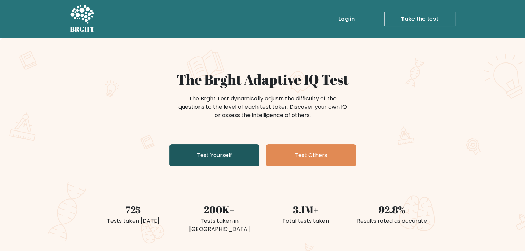
click at [221, 155] on link "Test Yourself" at bounding box center [214, 155] width 90 height 22
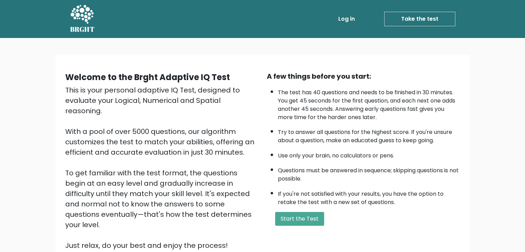
scroll to position [35, 0]
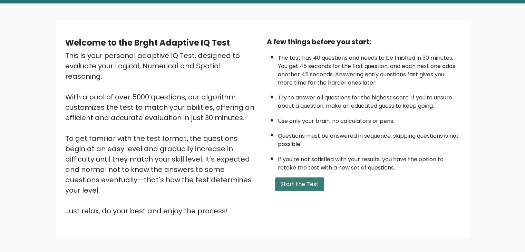
click at [301, 188] on button "Start the Test" at bounding box center [299, 184] width 49 height 14
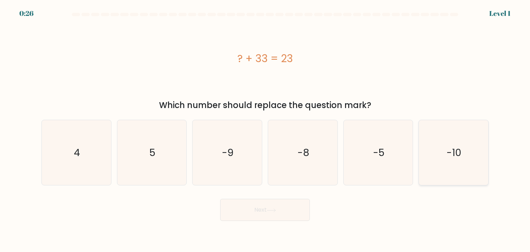
click at [468, 157] on icon "-10" at bounding box center [453, 152] width 65 height 65
click at [265, 129] on input "f. -10" at bounding box center [265, 127] width 0 height 3
radio input "true"
click at [257, 214] on button "Next" at bounding box center [265, 210] width 90 height 22
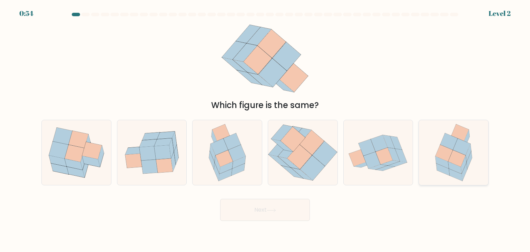
click at [467, 171] on icon at bounding box center [454, 152] width 50 height 65
click at [265, 129] on input "f." at bounding box center [265, 127] width 0 height 3
radio input "true"
click at [276, 217] on button "Next" at bounding box center [265, 210] width 90 height 22
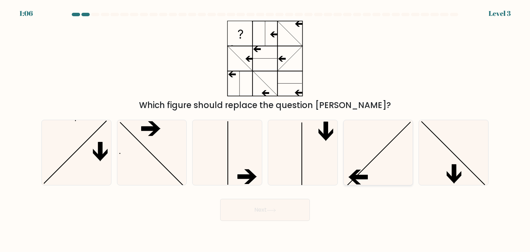
click at [359, 170] on icon at bounding box center [354, 174] width 12 height 8
click at [265, 129] on input "e." at bounding box center [265, 127] width 0 height 3
radio input "true"
click at [285, 207] on button "Next" at bounding box center [265, 210] width 90 height 22
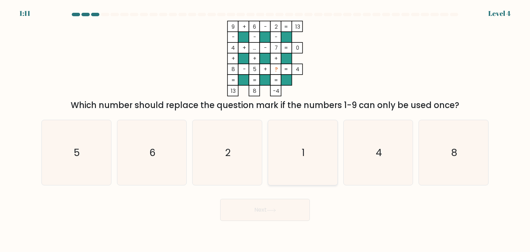
click at [297, 150] on icon "1" at bounding box center [302, 152] width 65 height 65
click at [265, 129] on input "d. 1" at bounding box center [265, 127] width 0 height 3
radio input "true"
click at [286, 212] on button "Next" at bounding box center [265, 210] width 90 height 22
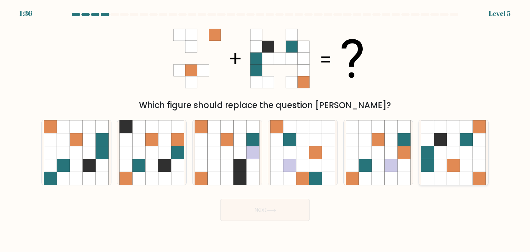
click at [454, 165] on icon at bounding box center [453, 165] width 13 height 13
click at [265, 129] on input "f." at bounding box center [265, 127] width 0 height 3
radio input "true"
click at [261, 210] on button "Next" at bounding box center [265, 210] width 90 height 22
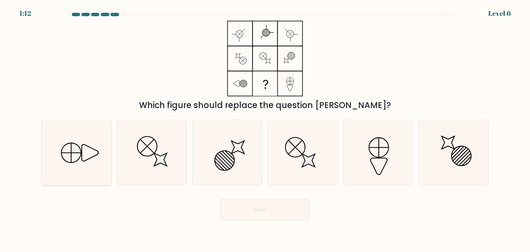
click at [90, 171] on icon at bounding box center [76, 152] width 65 height 65
click at [265, 129] on input "a." at bounding box center [265, 127] width 0 height 3
radio input "true"
click at [442, 170] on icon at bounding box center [453, 152] width 65 height 65
click at [265, 129] on input "f." at bounding box center [265, 127] width 0 height 3
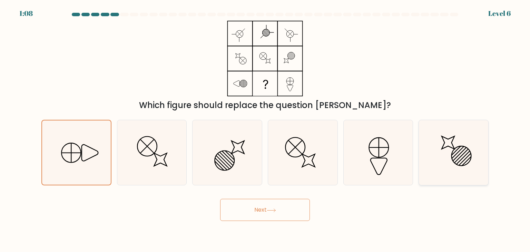
radio input "true"
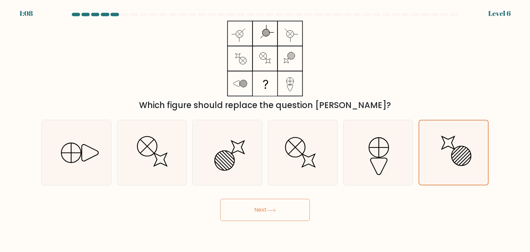
click at [299, 212] on button "Next" at bounding box center [265, 210] width 90 height 22
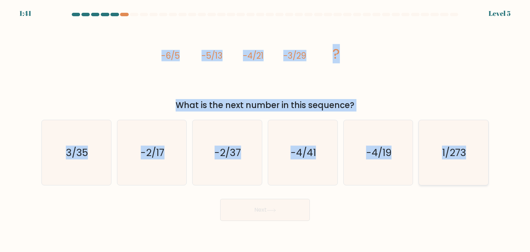
drag, startPoint x: 160, startPoint y: 53, endPoint x: 484, endPoint y: 179, distance: 347.7
click at [484, 179] on form at bounding box center [265, 117] width 530 height 208
copy form "-6/5 -5/13 -4/21 -3/29 ? What is the next number in this sequence? a. 3/35 b. -…"
drag, startPoint x: 22, startPoint y: 86, endPoint x: 36, endPoint y: 94, distance: 16.2
click at [22, 86] on form at bounding box center [265, 117] width 530 height 208
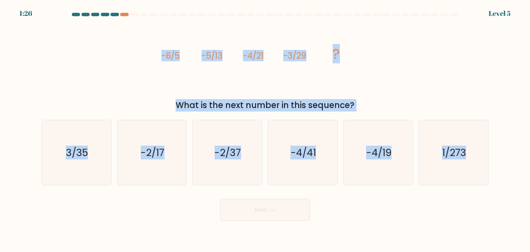
click at [73, 98] on div "image/svg+xml -6/5 -5/13 -4/21 -3/29 ? What is the next number in this sequence?" at bounding box center [265, 66] width 456 height 91
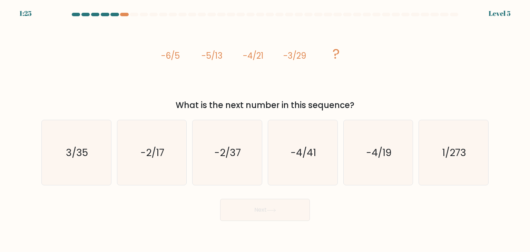
click at [123, 199] on div "Next" at bounding box center [265, 207] width 456 height 27
click at [217, 160] on icon "-2/37" at bounding box center [227, 152] width 65 height 65
click at [265, 129] on input "c. -2/37" at bounding box center [265, 127] width 0 height 3
radio input "true"
click at [244, 205] on button "Next" at bounding box center [265, 210] width 90 height 22
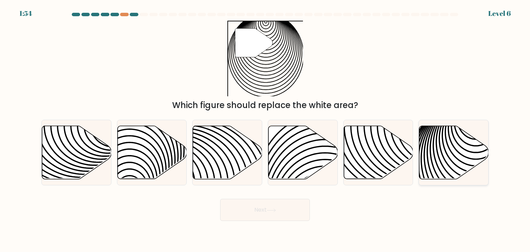
click at [446, 146] on icon at bounding box center [453, 152] width 69 height 53
click at [265, 129] on input "f." at bounding box center [265, 127] width 0 height 3
radio input "true"
click at [282, 216] on button "Next" at bounding box center [265, 210] width 90 height 22
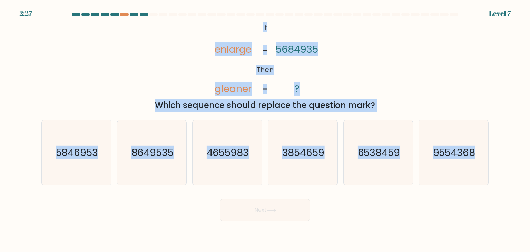
drag, startPoint x: 261, startPoint y: 27, endPoint x: 491, endPoint y: 158, distance: 265.9
click at [491, 158] on form "If ?" at bounding box center [265, 117] width 530 height 208
copy form "If Then enlarge gleaner 5684935 ? = = Which sequence should replace the questio…"
click at [41, 115] on div "a. 5846953 b. 8649535 c. 4655983 d." at bounding box center [265, 149] width 453 height 71
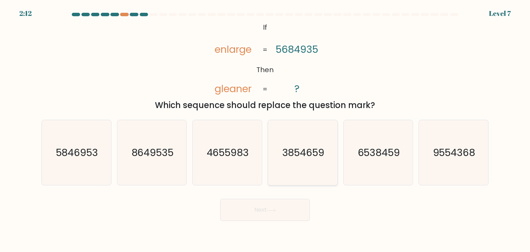
click at [282, 159] on text "3854659" at bounding box center [303, 153] width 42 height 14
click at [265, 129] on input "d. 3854659" at bounding box center [265, 127] width 0 height 3
radio input "true"
click at [264, 212] on button "Next" at bounding box center [265, 210] width 90 height 22
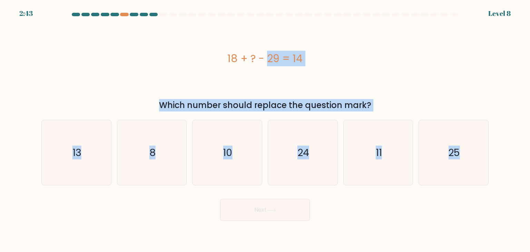
drag, startPoint x: 227, startPoint y: 57, endPoint x: 472, endPoint y: 187, distance: 277.6
click at [472, 187] on form "a. 8" at bounding box center [265, 117] width 530 height 208
copy form "18 + ? - 29 = 14 Which number should replace the question mark? a. 13 b. 8 c. 1…"
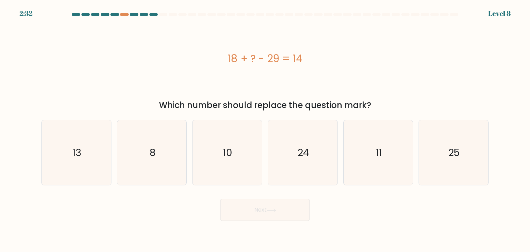
click at [390, 204] on div "Next" at bounding box center [265, 207] width 456 height 27
click at [461, 138] on icon "25" at bounding box center [453, 152] width 65 height 65
click at [265, 129] on input "f. 25" at bounding box center [265, 127] width 0 height 3
radio input "true"
click at [295, 206] on button "Next" at bounding box center [265, 210] width 90 height 22
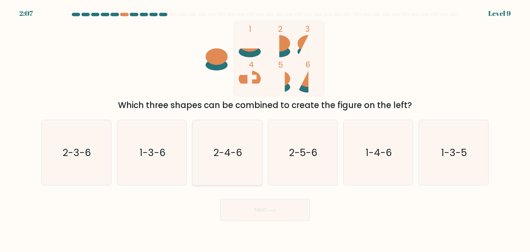
click at [226, 162] on icon "2-4-6" at bounding box center [227, 152] width 65 height 65
click at [265, 129] on input "c. 2-4-6" at bounding box center [265, 127] width 0 height 3
radio input "true"
click at [272, 206] on button "Next" at bounding box center [265, 210] width 90 height 22
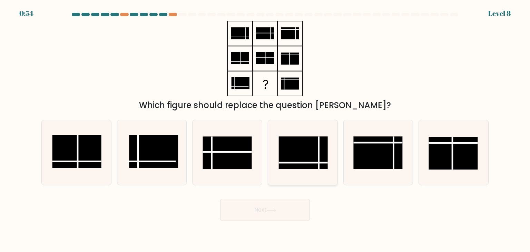
click at [313, 163] on line at bounding box center [303, 163] width 49 height 0
click at [265, 129] on input "d." at bounding box center [265, 127] width 0 height 3
radio input "true"
click at [238, 154] on rect at bounding box center [227, 153] width 49 height 33
click at [265, 129] on input "c." at bounding box center [265, 127] width 0 height 3
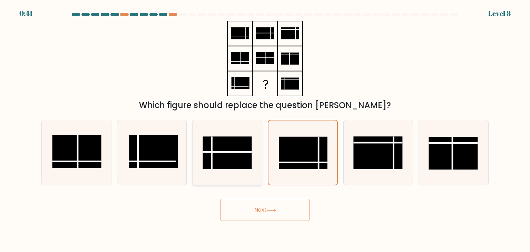
radio input "true"
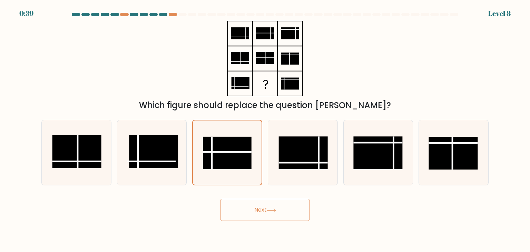
click at [275, 210] on icon at bounding box center [271, 209] width 8 height 3
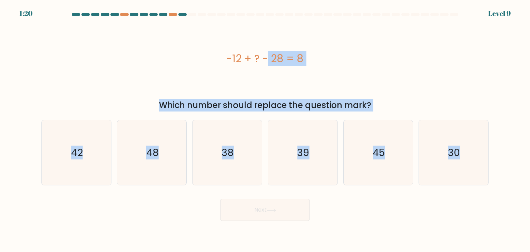
drag, startPoint x: 227, startPoint y: 58, endPoint x: 490, endPoint y: 155, distance: 280.1
click at [490, 156] on form "a." at bounding box center [265, 117] width 530 height 208
copy form "-12 + ? - 28 = 8 Which number should replace the question mark? a. 42 b. 48 c. …"
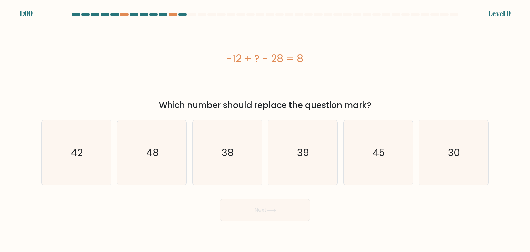
click at [404, 189] on form "a." at bounding box center [265, 117] width 530 height 208
click at [151, 150] on text "48" at bounding box center [152, 153] width 12 height 14
click at [265, 129] on input "b. 48" at bounding box center [265, 127] width 0 height 3
radio input "true"
click at [254, 205] on button "Next" at bounding box center [265, 210] width 90 height 22
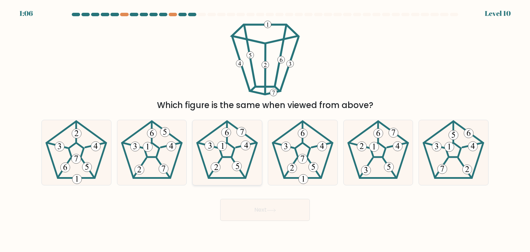
click at [239, 137] on icon at bounding box center [227, 152] width 65 height 65
click at [265, 129] on input "c." at bounding box center [265, 127] width 0 height 3
radio input "true"
click at [269, 212] on icon at bounding box center [271, 210] width 9 height 4
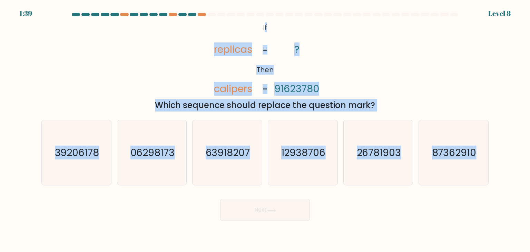
drag, startPoint x: 265, startPoint y: 27, endPoint x: 494, endPoint y: 153, distance: 261.5
click at [493, 153] on form "If ?" at bounding box center [265, 117] width 530 height 208
copy form "f Then replicas calipers ? 91623780 = = Which sequence should replace the quest…"
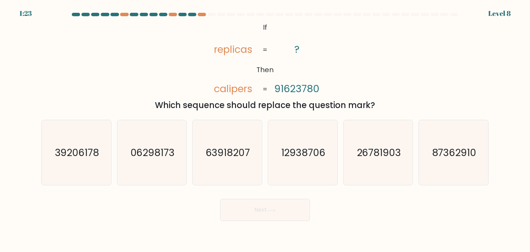
click at [402, 223] on body "1:23 Level 8 If" at bounding box center [265, 126] width 530 height 252
click at [443, 156] on text "87362910" at bounding box center [454, 153] width 45 height 14
click at [265, 129] on input "f. 87362910" at bounding box center [265, 127] width 0 height 3
radio input "true"
click at [275, 205] on button "Next" at bounding box center [265, 210] width 90 height 22
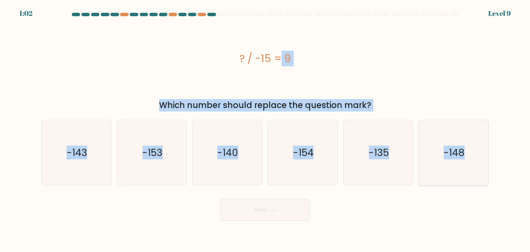
drag, startPoint x: 233, startPoint y: 60, endPoint x: 478, endPoint y: 162, distance: 264.8
click at [475, 159] on form "a." at bounding box center [265, 117] width 530 height 208
copy form "? / -15 = 9 Which number should replace the question mark? a. -143 b. -153 c. -…"
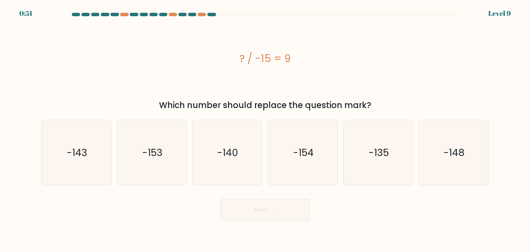
drag, startPoint x: 373, startPoint y: 199, endPoint x: 378, endPoint y: 199, distance: 5.6
click at [374, 199] on div "Next" at bounding box center [265, 207] width 456 height 27
click at [378, 149] on text "-135" at bounding box center [379, 153] width 20 height 14
click at [265, 129] on input "e. -135" at bounding box center [265, 127] width 0 height 3
radio input "true"
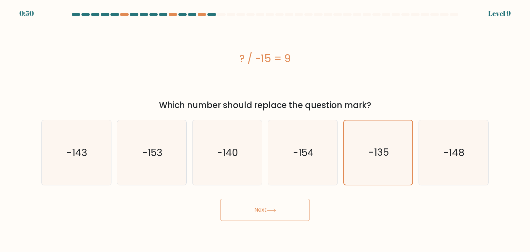
click at [287, 209] on button "Next" at bounding box center [265, 210] width 90 height 22
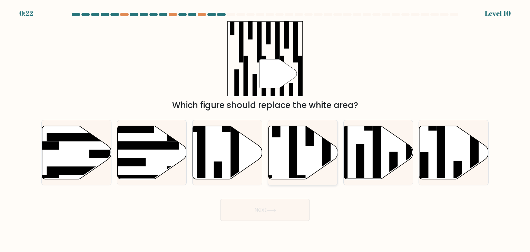
click at [296, 147] on rect at bounding box center [293, 149] width 8 height 75
click at [265, 129] on input "d." at bounding box center [265, 127] width 0 height 3
radio input "true"
click at [232, 152] on rect at bounding box center [235, 156] width 8 height 75
click at [265, 129] on input "c." at bounding box center [265, 127] width 0 height 3
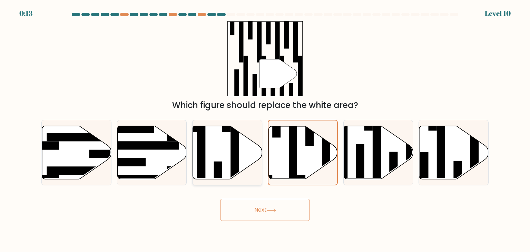
radio input "true"
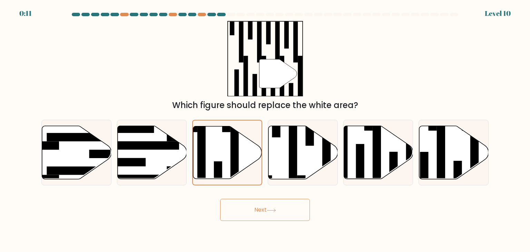
click at [290, 211] on button "Next" at bounding box center [265, 210] width 90 height 22
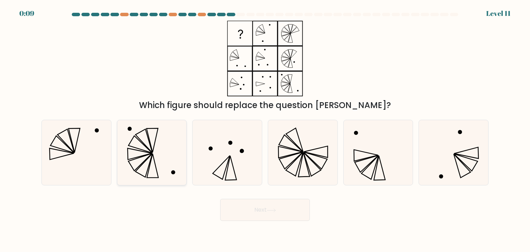
click at [149, 161] on icon at bounding box center [151, 152] width 65 height 65
click at [265, 129] on input "b." at bounding box center [265, 127] width 0 height 3
radio input "true"
click at [267, 208] on button "Next" at bounding box center [265, 210] width 90 height 22
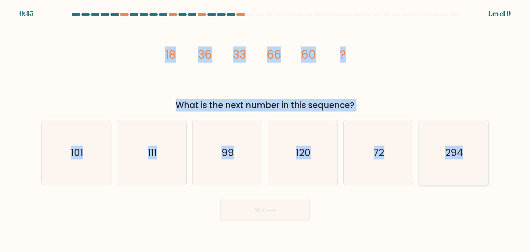
drag, startPoint x: 165, startPoint y: 50, endPoint x: 473, endPoint y: 158, distance: 326.9
click at [473, 158] on form at bounding box center [265, 117] width 530 height 208
copy form "18 36 33 66 60 ? What is the next number in this sequence? a. 101 b. 111 c. 99 …"
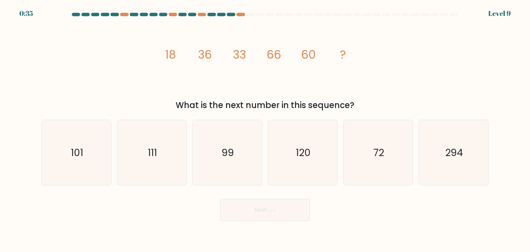
click at [381, 198] on div "Next" at bounding box center [265, 207] width 456 height 27
click at [321, 163] on icon "120" at bounding box center [302, 152] width 65 height 65
click at [265, 129] on input "d. 120" at bounding box center [265, 127] width 0 height 3
radio input "true"
click at [276, 211] on icon at bounding box center [271, 210] width 9 height 4
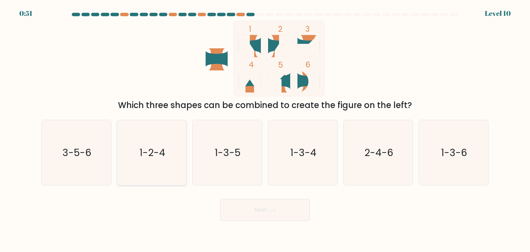
click at [145, 133] on icon "1-2-4" at bounding box center [151, 152] width 65 height 65
click at [265, 129] on input "b. 1-2-4" at bounding box center [265, 127] width 0 height 3
radio input "true"
click at [268, 198] on div "Next" at bounding box center [265, 207] width 456 height 27
click at [270, 215] on button "Next" at bounding box center [265, 210] width 90 height 22
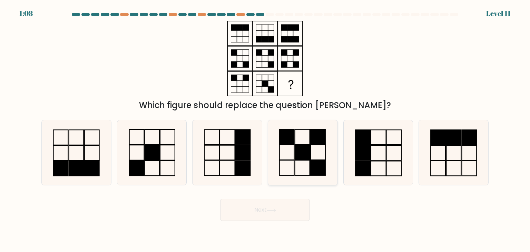
click at [312, 158] on icon at bounding box center [302, 152] width 65 height 65
click at [265, 129] on input "d." at bounding box center [265, 127] width 0 height 3
radio input "true"
click at [282, 213] on button "Next" at bounding box center [265, 210] width 90 height 22
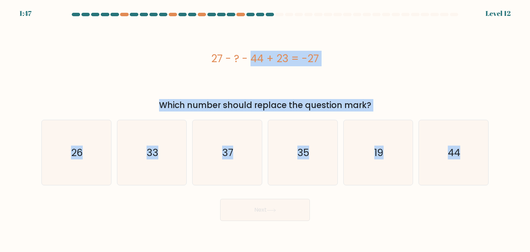
drag, startPoint x: 205, startPoint y: 54, endPoint x: 454, endPoint y: 194, distance: 285.5
click at [454, 194] on form "a." at bounding box center [265, 117] width 530 height 208
copy form "27 - ? - 44 + 23 = -27 Which number should replace the question mark? a. 26 b. …"
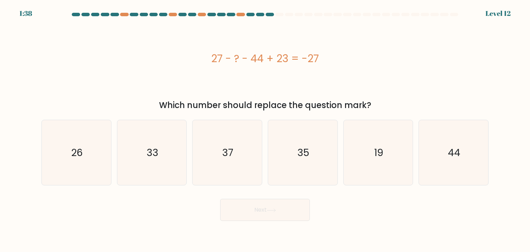
click at [367, 203] on div "Next" at bounding box center [265, 207] width 456 height 27
click at [155, 163] on icon "33" at bounding box center [151, 152] width 65 height 65
click at [265, 129] on input "b. 33" at bounding box center [265, 127] width 0 height 3
radio input "true"
click at [265, 209] on button "Next" at bounding box center [265, 210] width 90 height 22
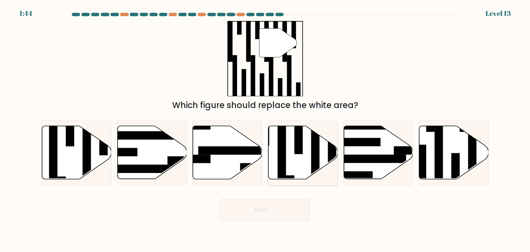
click at [287, 159] on icon at bounding box center [302, 152] width 69 height 53
click at [265, 129] on input "d." at bounding box center [265, 127] width 0 height 3
radio input "true"
click at [247, 206] on button "Next" at bounding box center [265, 210] width 90 height 22
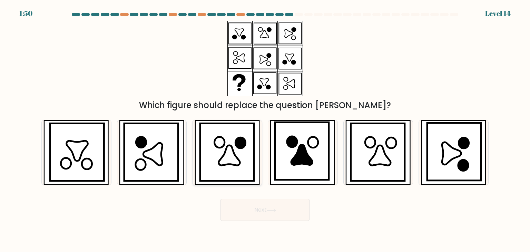
click at [238, 163] on icon at bounding box center [229, 155] width 21 height 20
click at [265, 129] on input "c." at bounding box center [265, 127] width 0 height 3
radio input "true"
click at [269, 212] on button "Next" at bounding box center [265, 210] width 90 height 22
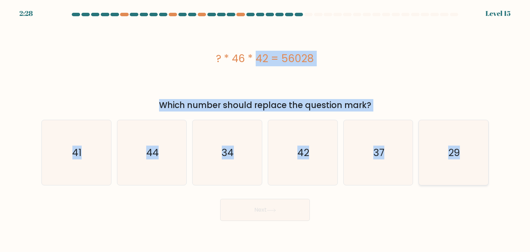
drag, startPoint x: 215, startPoint y: 58, endPoint x: 468, endPoint y: 168, distance: 275.2
click at [469, 166] on form "a." at bounding box center [265, 117] width 530 height 208
copy form "? * 46 * 42 = 56028 Which number should replace the question mark? a. 41 b. 44 …"
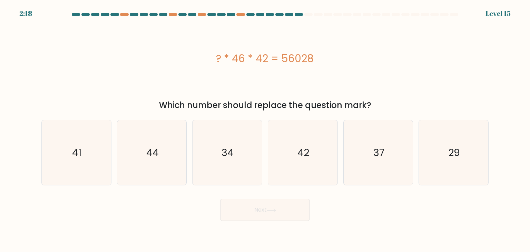
click at [403, 209] on div "Next" at bounding box center [265, 207] width 456 height 27
drag, startPoint x: 450, startPoint y: 143, endPoint x: 437, endPoint y: 154, distance: 17.7
click at [451, 143] on icon "29" at bounding box center [453, 152] width 65 height 65
click at [265, 129] on input "f. 29" at bounding box center [265, 127] width 0 height 3
radio input "true"
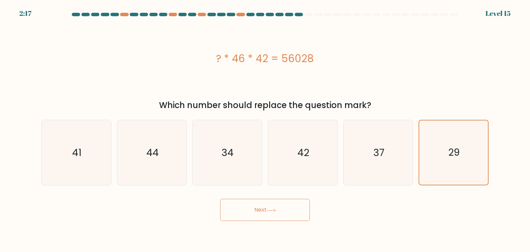
click at [282, 211] on button "Next" at bounding box center [265, 210] width 90 height 22
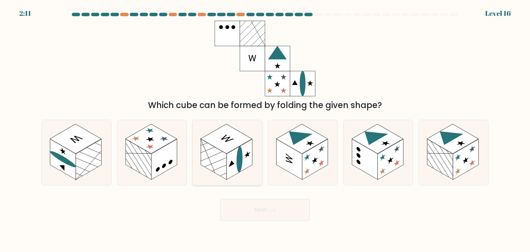
click at [244, 137] on rect at bounding box center [226, 139] width 51 height 30
click at [265, 129] on input "c." at bounding box center [265, 127] width 0 height 3
radio input "true"
click at [298, 211] on button "Next" at bounding box center [265, 210] width 90 height 22
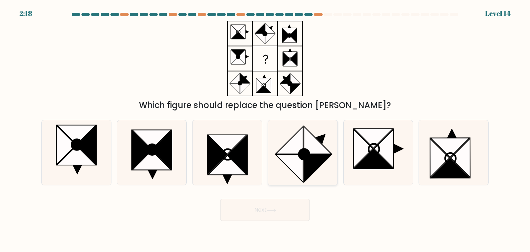
click at [305, 164] on icon at bounding box center [318, 169] width 28 height 28
click at [265, 129] on input "d." at bounding box center [265, 127] width 0 height 3
radio input "true"
drag, startPoint x: 282, startPoint y: 207, endPoint x: 277, endPoint y: 207, distance: 4.1
click at [282, 207] on button "Next" at bounding box center [265, 210] width 90 height 22
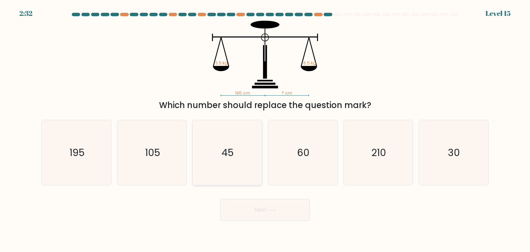
drag, startPoint x: 243, startPoint y: 144, endPoint x: 251, endPoint y: 166, distance: 22.8
click at [243, 145] on icon "45" at bounding box center [227, 152] width 65 height 65
click at [265, 129] on input "c. 45" at bounding box center [265, 127] width 0 height 3
radio input "true"
click at [276, 209] on icon at bounding box center [271, 210] width 9 height 4
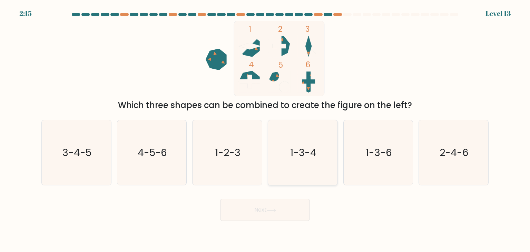
click at [326, 169] on icon "1-3-4" at bounding box center [302, 152] width 65 height 65
click at [265, 129] on input "d. 1-3-4" at bounding box center [265, 127] width 0 height 3
radio input "true"
click at [295, 208] on button "Next" at bounding box center [265, 210] width 90 height 22
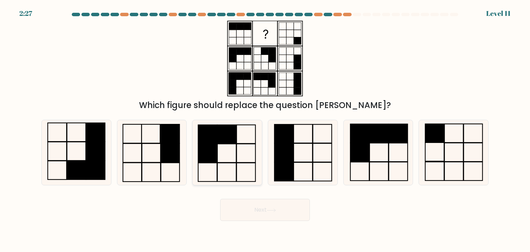
drag, startPoint x: 212, startPoint y: 141, endPoint x: 215, endPoint y: 141, distance: 3.5
click at [212, 141] on rect at bounding box center [207, 134] width 19 height 19
click at [265, 129] on input "c." at bounding box center [265, 127] width 0 height 3
radio input "true"
click at [271, 218] on button "Next" at bounding box center [265, 210] width 90 height 22
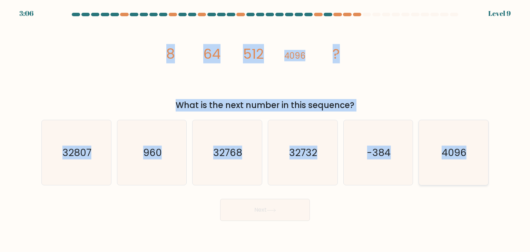
drag, startPoint x: 159, startPoint y: 46, endPoint x: 485, endPoint y: 177, distance: 351.6
click at [484, 176] on form at bounding box center [265, 117] width 530 height 208
copy form "8 64 512 4096 ? What is the next number in this sequence? a. 32807 b. 960 c. 32…"
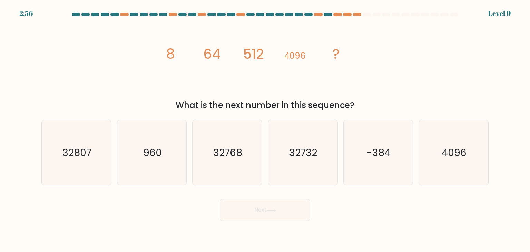
drag, startPoint x: 346, startPoint y: 212, endPoint x: 337, endPoint y: 204, distance: 12.5
click at [346, 212] on div "Next" at bounding box center [265, 207] width 456 height 27
click at [250, 164] on icon "32768" at bounding box center [227, 152] width 65 height 65
click at [265, 129] on input "c. 32768" at bounding box center [265, 127] width 0 height 3
radio input "true"
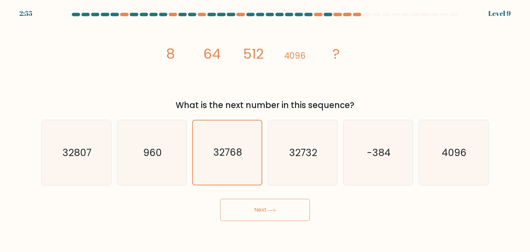
click at [281, 202] on button "Next" at bounding box center [265, 210] width 90 height 22
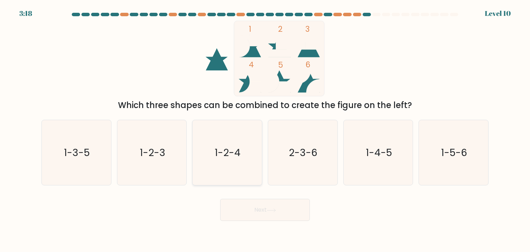
click at [247, 150] on icon "1-2-4" at bounding box center [227, 152] width 65 height 65
click at [265, 129] on input "c. 1-2-4" at bounding box center [265, 127] width 0 height 3
radio input "true"
click at [266, 203] on button "Next" at bounding box center [265, 210] width 90 height 22
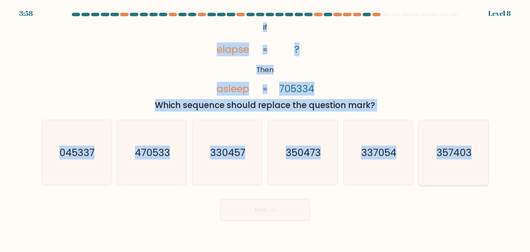
drag, startPoint x: 266, startPoint y: 27, endPoint x: 478, endPoint y: 162, distance: 252.0
click at [478, 162] on form "If ?" at bounding box center [265, 117] width 530 height 208
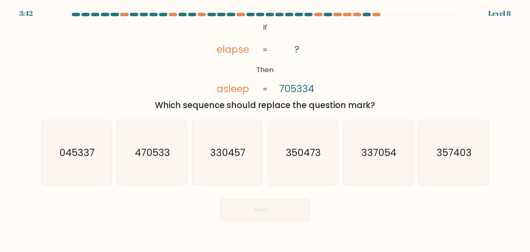
click at [382, 205] on div "Next" at bounding box center [265, 207] width 456 height 27
click at [442, 160] on icon "357403" at bounding box center [453, 152] width 65 height 65
click at [265, 129] on input "f. 357403" at bounding box center [265, 127] width 0 height 3
radio input "true"
click at [284, 209] on button "Next" at bounding box center [265, 210] width 90 height 22
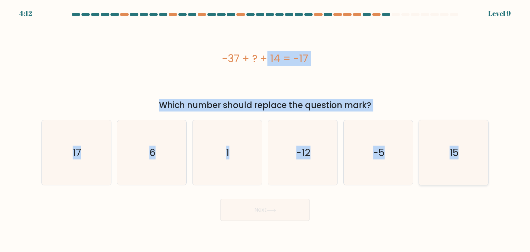
drag, startPoint x: 223, startPoint y: 59, endPoint x: 471, endPoint y: 158, distance: 267.3
click at [473, 158] on form "a. 6" at bounding box center [265, 117] width 530 height 208
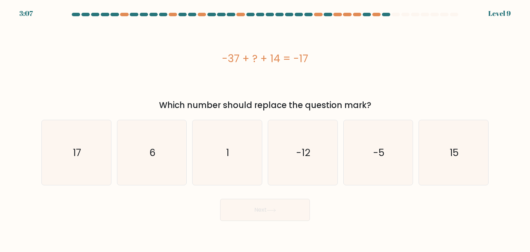
click at [408, 220] on div "Next" at bounding box center [265, 207] width 456 height 27
click at [162, 163] on icon "6" at bounding box center [151, 152] width 65 height 65
click at [265, 129] on input "b. 6" at bounding box center [265, 127] width 0 height 3
radio input "true"
click at [295, 208] on button "Next" at bounding box center [265, 210] width 90 height 22
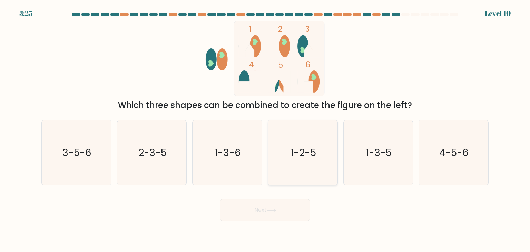
drag, startPoint x: 323, startPoint y: 165, endPoint x: 318, endPoint y: 170, distance: 7.6
click at [323, 165] on icon "1-2-5" at bounding box center [302, 152] width 65 height 65
click at [265, 129] on input "d. 1-2-5" at bounding box center [265, 127] width 0 height 3
radio input "true"
click at [279, 207] on button "Next" at bounding box center [265, 210] width 90 height 22
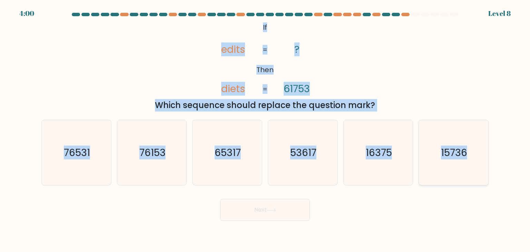
drag, startPoint x: 262, startPoint y: 25, endPoint x: 482, endPoint y: 155, distance: 255.7
click at [482, 155] on form "If ?" at bounding box center [265, 117] width 530 height 208
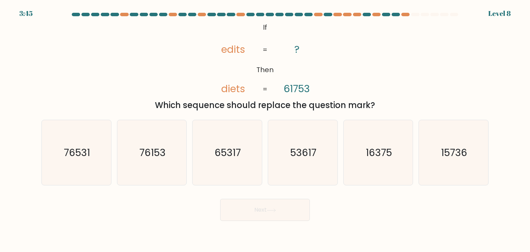
click at [385, 213] on div "Next" at bounding box center [265, 207] width 456 height 27
click at [157, 154] on text "76153" at bounding box center [152, 153] width 26 height 14
click at [265, 129] on input "b. 76153" at bounding box center [265, 127] width 0 height 3
radio input "true"
click at [264, 205] on button "Next" at bounding box center [265, 210] width 90 height 22
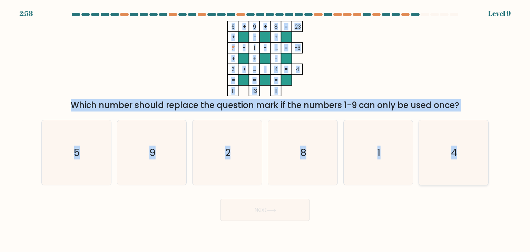
drag, startPoint x: 228, startPoint y: 25, endPoint x: 474, endPoint y: 166, distance: 284.1
click at [474, 166] on form at bounding box center [265, 117] width 530 height 208
click at [457, 83] on div "6 + 9 + 8 23 + - + ? - 1 - ... -6 + + - 3 + ... - 4 = 4 = = = = 11 13 11 = Whic…" at bounding box center [265, 66] width 456 height 91
click at [475, 77] on div "6 + 9 + 8 23 + - + ? - 1 - ... -6 + + - 3 + ... - 4 = 4 = = = = 11 13 11 = Whic…" at bounding box center [265, 66] width 456 height 91
click at [481, 108] on div "Which number should replace the question mark if the numbers 1-9 can only be us…" at bounding box center [265, 105] width 439 height 12
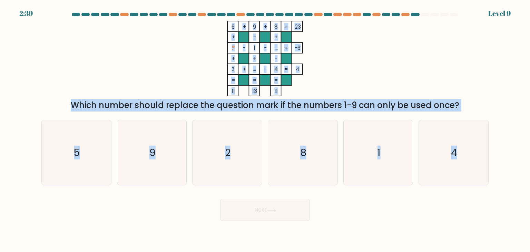
click at [480, 108] on div "Which number should replace the question mark if the numbers 1-9 can only be us…" at bounding box center [265, 105] width 439 height 12
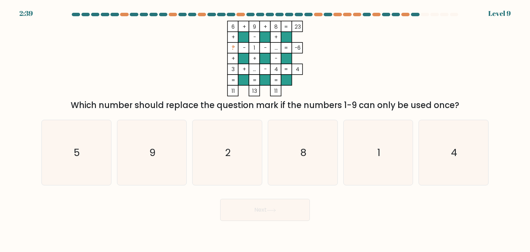
click at [481, 108] on div "Which number should replace the question mark if the numbers 1-9 can only be us…" at bounding box center [265, 105] width 439 height 12
click at [298, 158] on icon "8" at bounding box center [302, 152] width 65 height 65
click at [265, 129] on input "d. 8" at bounding box center [265, 127] width 0 height 3
radio input "true"
click at [275, 202] on button "Next" at bounding box center [265, 210] width 90 height 22
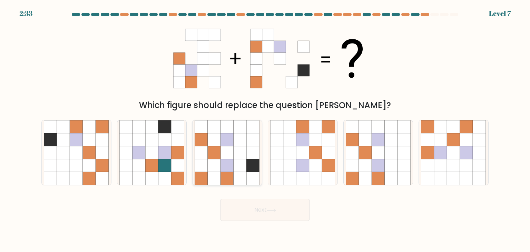
click at [233, 163] on icon at bounding box center [227, 165] width 13 height 13
click at [265, 129] on input "c." at bounding box center [265, 127] width 0 height 3
radio input "true"
click at [268, 212] on button "Next" at bounding box center [265, 210] width 90 height 22
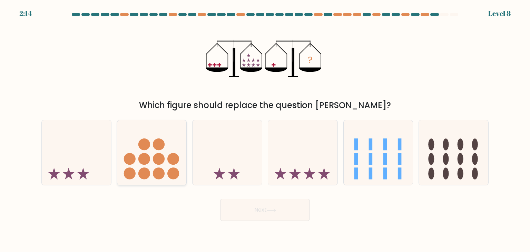
click at [174, 166] on icon at bounding box center [151, 152] width 69 height 57
click at [265, 129] on input "b." at bounding box center [265, 127] width 0 height 3
radio input "true"
click at [303, 155] on icon at bounding box center [302, 152] width 69 height 57
click at [265, 129] on input "d." at bounding box center [265, 127] width 0 height 3
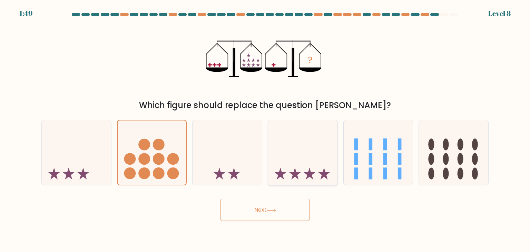
radio input "true"
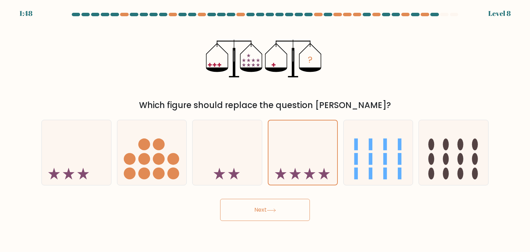
click at [297, 205] on button "Next" at bounding box center [265, 210] width 90 height 22
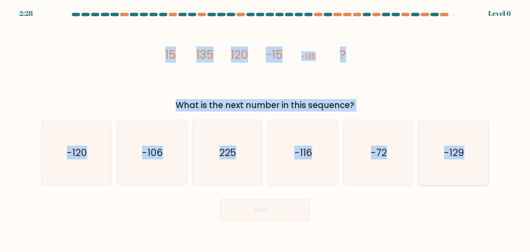
drag, startPoint x: 463, startPoint y: 142, endPoint x: 469, endPoint y: 144, distance: 6.2
click at [393, 94] on div "image/svg+xml 15 135 120 -15 -135 ? What is the next number in this sequence?" at bounding box center [265, 66] width 456 height 91
click at [420, 72] on div "image/svg+xml 15 135 120 -15 -135 ? What is the next number in this sequence?" at bounding box center [265, 66] width 456 height 91
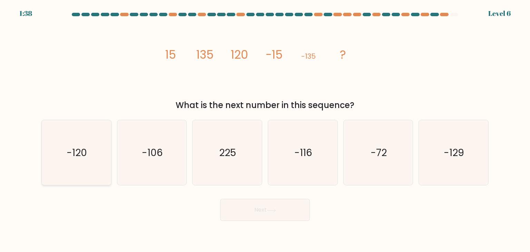
click at [87, 155] on text "-120" at bounding box center [77, 153] width 20 height 14
click at [265, 129] on input "a. -120" at bounding box center [265, 127] width 0 height 3
radio input "true"
click at [251, 212] on button "Next" at bounding box center [265, 210] width 90 height 22
